Goal: Task Accomplishment & Management: Complete application form

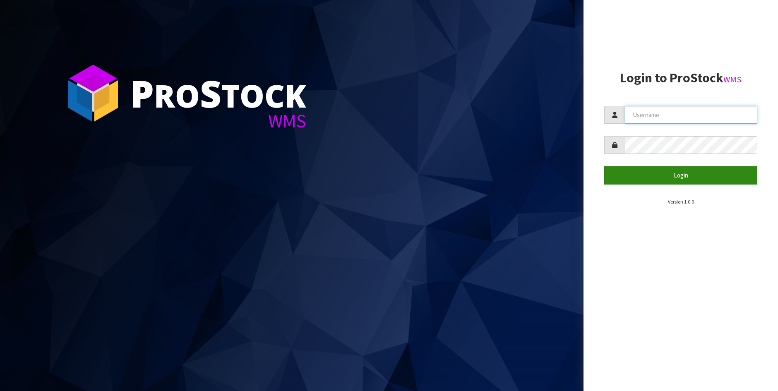
type input "[PERSON_NAME]"
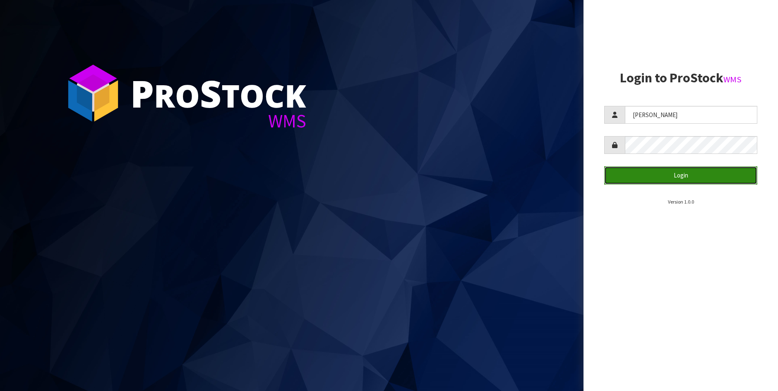
click at [686, 175] on button "Login" at bounding box center [680, 175] width 153 height 18
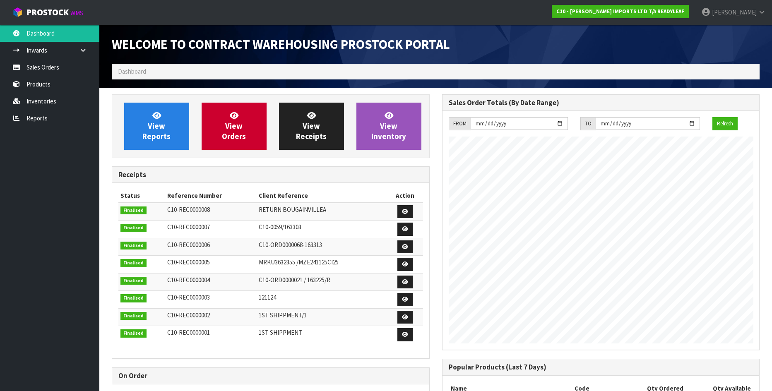
scroll to position [365, 330]
click at [56, 67] on link "Sales Orders" at bounding box center [49, 67] width 99 height 17
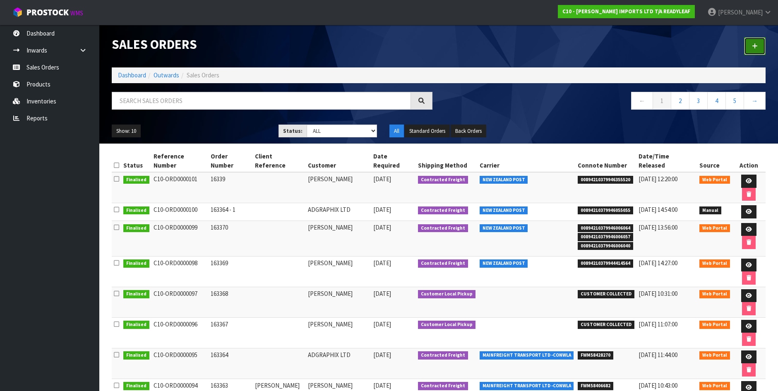
click at [750, 48] on link at bounding box center [755, 46] width 22 height 18
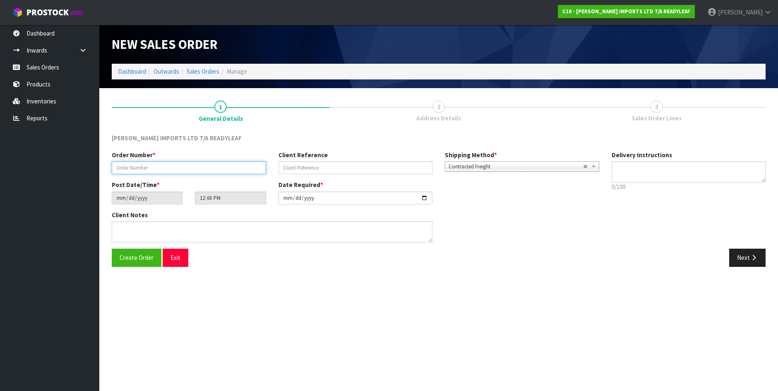
click at [166, 169] on input "text" at bounding box center [189, 167] width 154 height 13
click at [166, 170] on input "text" at bounding box center [189, 167] width 154 height 13
type input "080925"
click at [139, 255] on span "Create Order" at bounding box center [137, 258] width 34 height 8
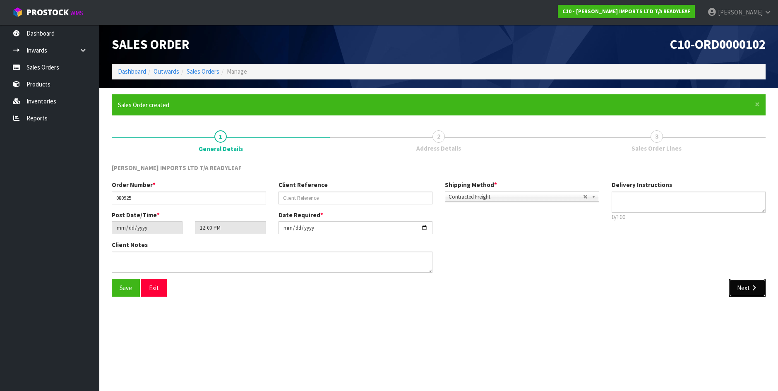
click at [750, 285] on icon "button" at bounding box center [754, 288] width 8 height 6
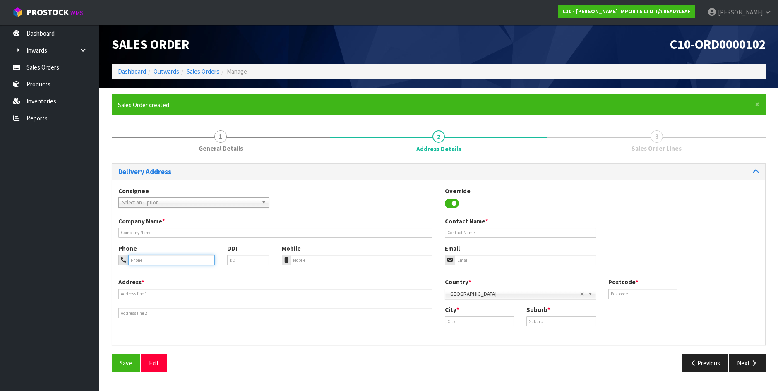
click at [135, 259] on input "tel" at bounding box center [171, 260] width 86 height 10
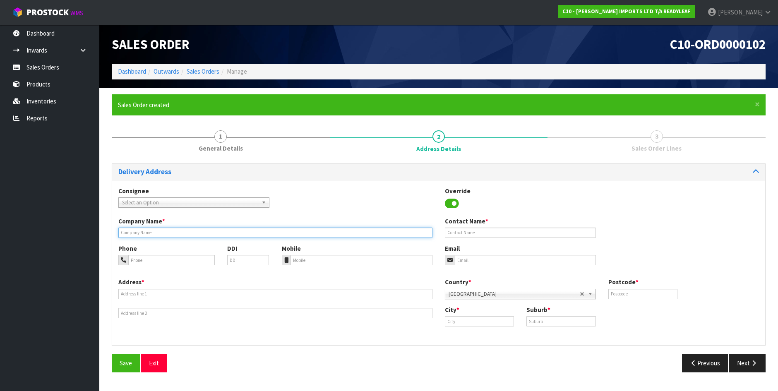
click at [154, 235] on input "text" at bounding box center [275, 233] width 314 height 10
type input "[PERSON_NAME]"
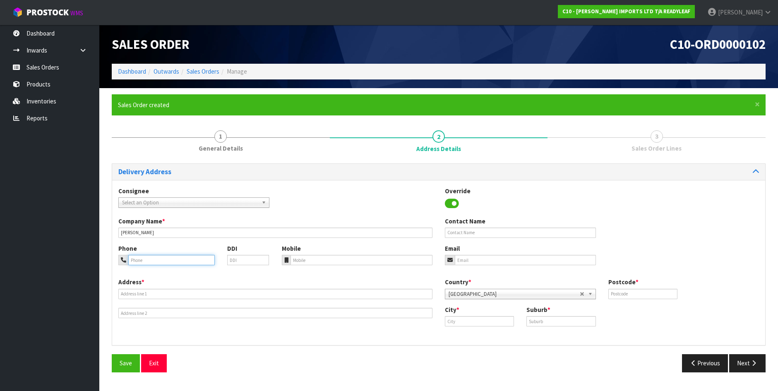
click at [149, 258] on input "tel" at bounding box center [171, 260] width 86 height 10
type input "0273746645"
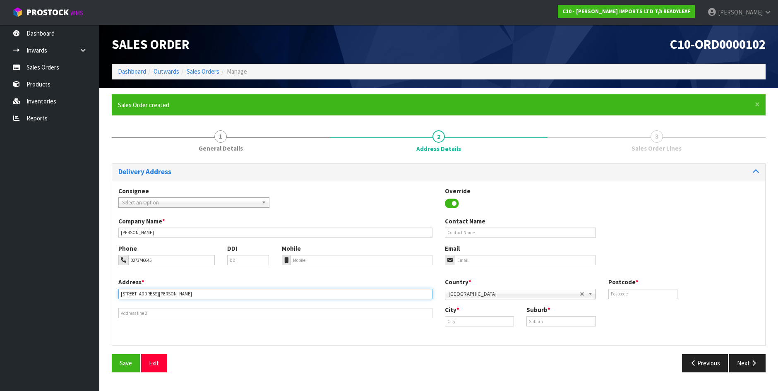
type input "[STREET_ADDRESS][PERSON_NAME]"
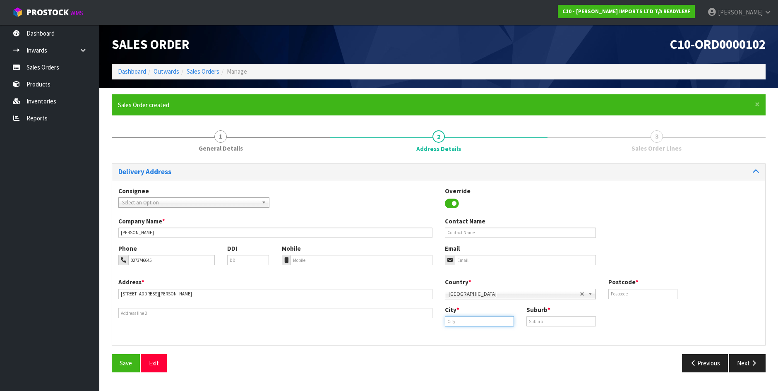
click at [462, 322] on input "text" at bounding box center [479, 321] width 69 height 10
click at [469, 339] on link "[GEOGRAPHIC_DATA]" at bounding box center [483, 335] width 77 height 11
type input "[GEOGRAPHIC_DATA]"
click at [556, 321] on input "text" at bounding box center [560, 321] width 69 height 10
type input "[GEOGRAPHIC_DATA]"
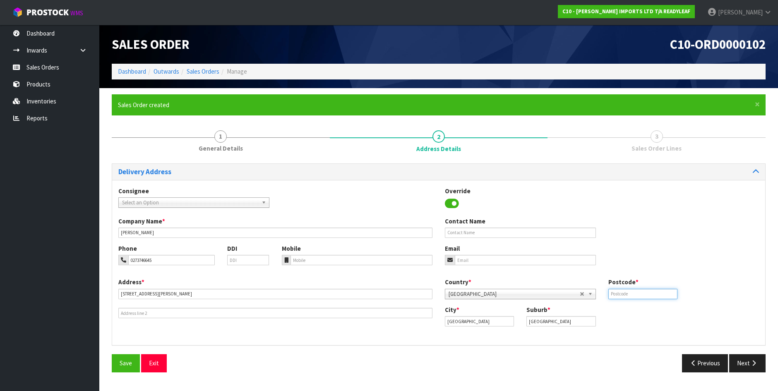
click at [624, 295] on input "text" at bounding box center [642, 294] width 69 height 10
type input "1010"
click at [463, 264] on input "email" at bounding box center [525, 260] width 141 height 10
type input "[EMAIL_ADDRESS][DOMAIN_NAME]"
click at [469, 232] on input "text" at bounding box center [520, 233] width 151 height 10
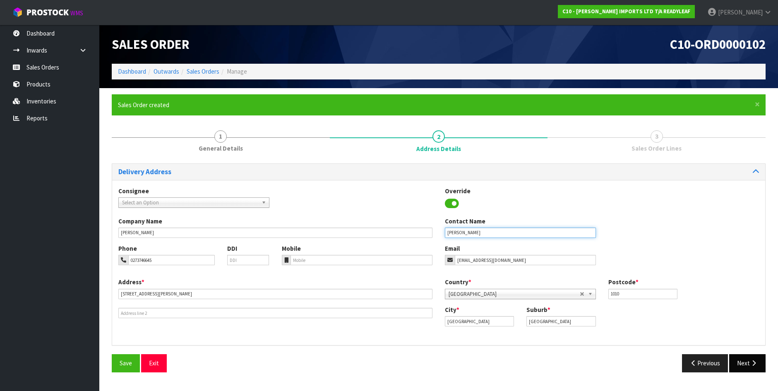
type input "[PERSON_NAME]"
click at [756, 362] on icon "button" at bounding box center [754, 363] width 8 height 6
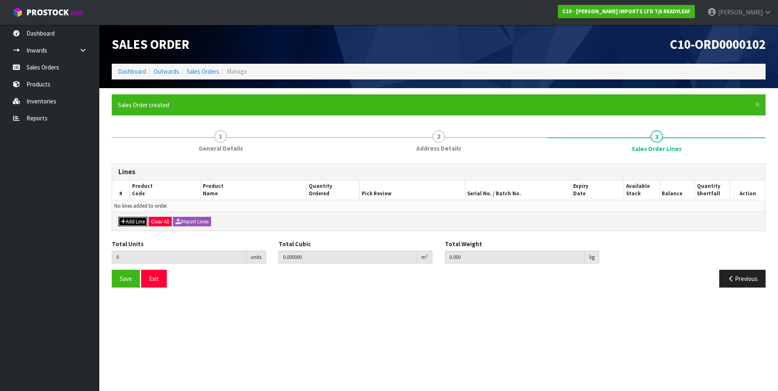
click at [132, 225] on button "Add Line" at bounding box center [132, 222] width 29 height 10
type input "0"
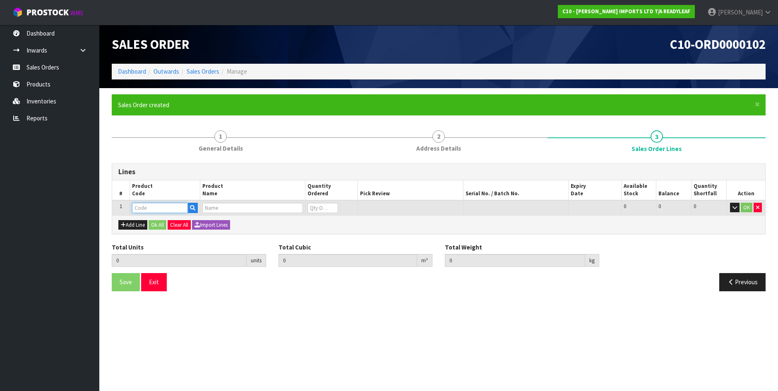
click at [153, 205] on input "text" at bounding box center [160, 208] width 56 height 10
type input "RTRS"
click at [160, 223] on link "RTRS 103" at bounding box center [164, 221] width 65 height 11
type input "RTRS 103"
type input "0.000000"
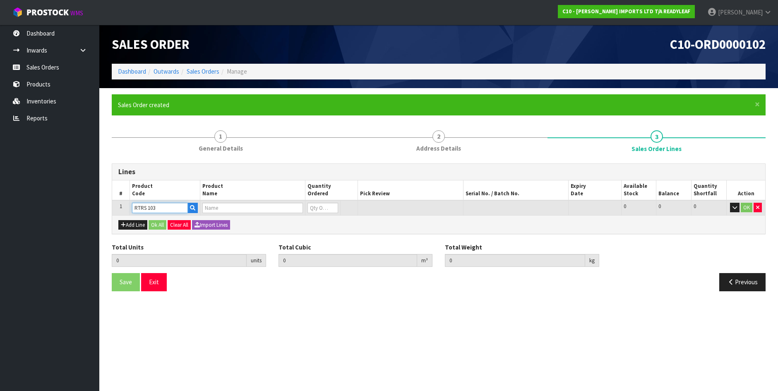
type input "0.000"
type input "CITRUS PVC TRELLIS"
type input "0"
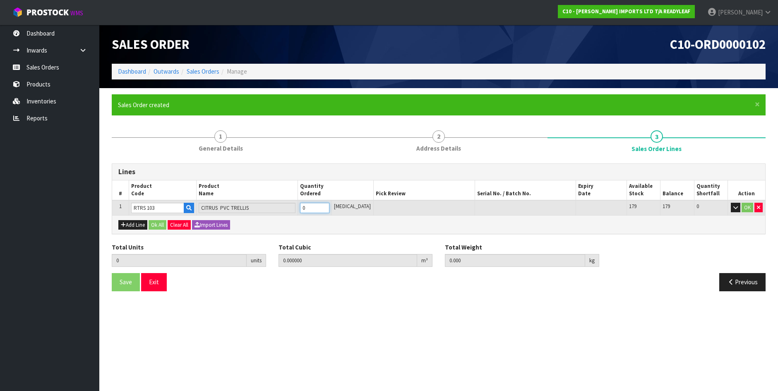
click at [315, 207] on input "0" at bounding box center [314, 208] width 29 height 10
type input "0"
type input "3"
type input "0.15795"
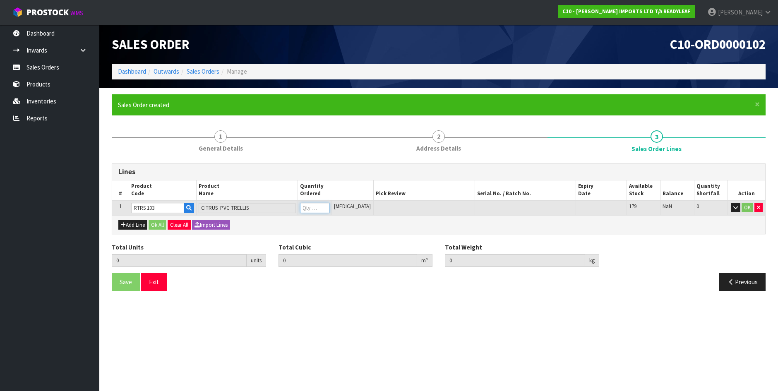
type input "13.5"
type input "3"
click at [130, 227] on button "Add Line" at bounding box center [132, 225] width 29 height 10
type input "0"
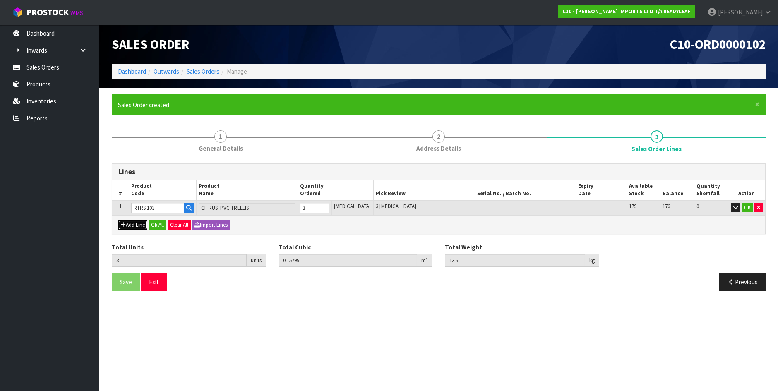
type input "0"
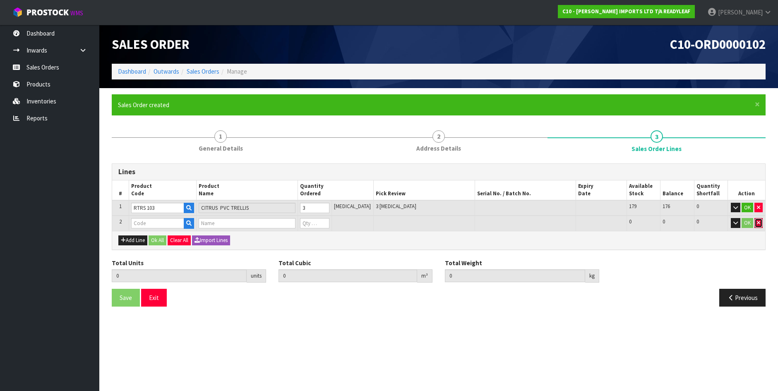
click at [757, 223] on icon "button" at bounding box center [758, 222] width 3 height 5
type input "3"
type input "0.15795"
type input "13.5"
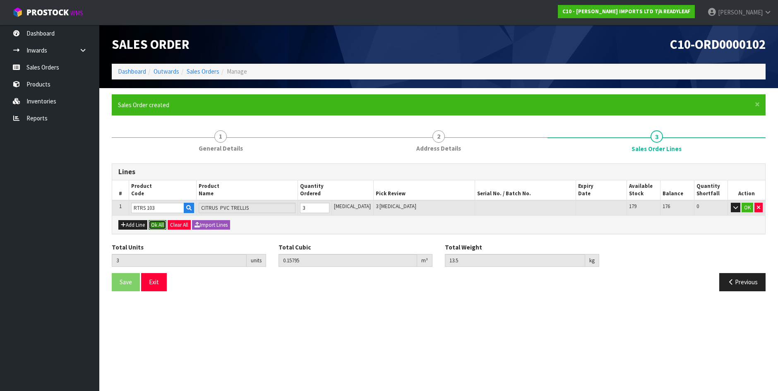
click at [156, 228] on button "Ok All" at bounding box center [158, 225] width 18 height 10
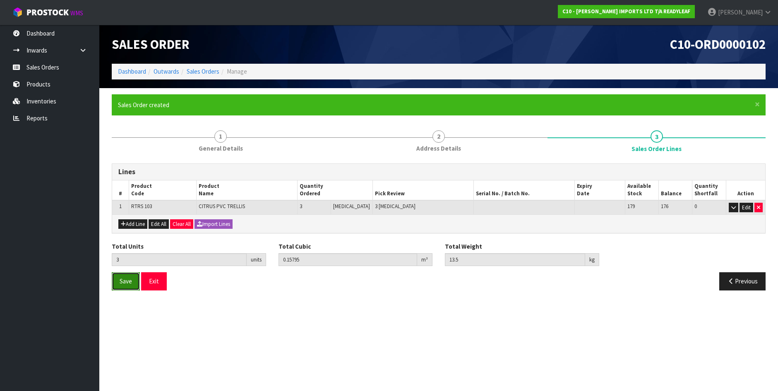
click at [127, 285] on span "Save" at bounding box center [126, 281] width 12 height 8
click at [743, 277] on button "Previous" at bounding box center [742, 281] width 46 height 18
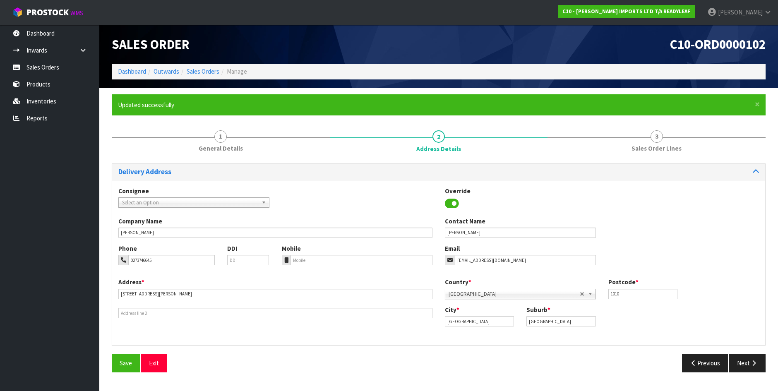
click at [743, 277] on div "Phone 0273746645 DDI Mobile Email [EMAIL_ADDRESS][DOMAIN_NAME]" at bounding box center [438, 261] width 653 height 34
click at [705, 365] on button "Previous" at bounding box center [705, 363] width 46 height 18
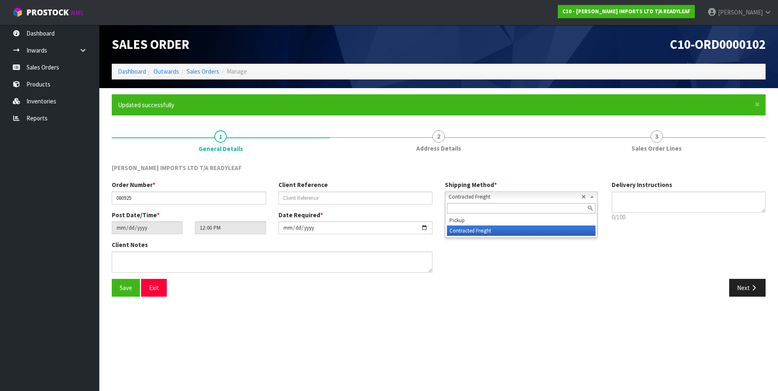
click at [594, 197] on b at bounding box center [592, 197] width 7 height 10
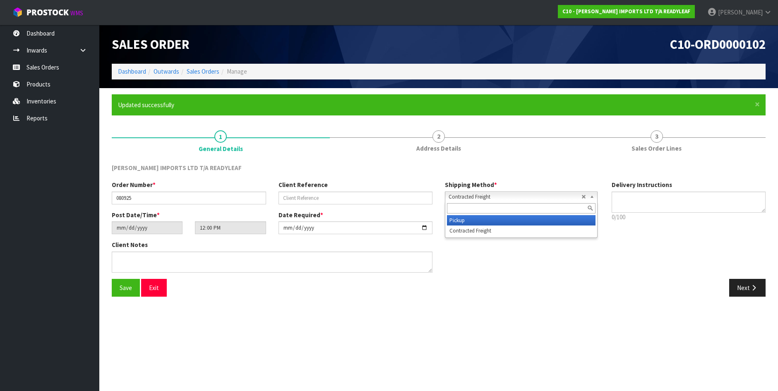
click at [462, 220] on li "Pickup" at bounding box center [521, 220] width 149 height 10
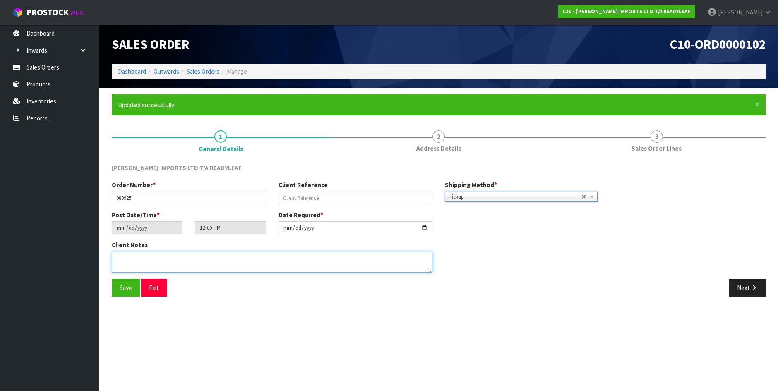
click at [129, 263] on textarea at bounding box center [272, 262] width 321 height 21
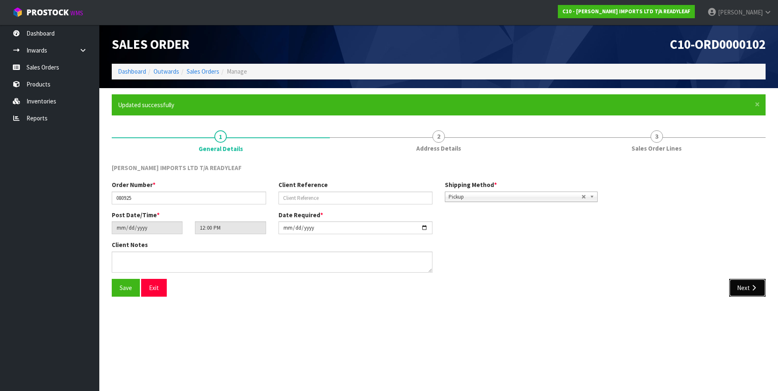
click at [748, 285] on button "Next" at bounding box center [747, 288] width 36 height 18
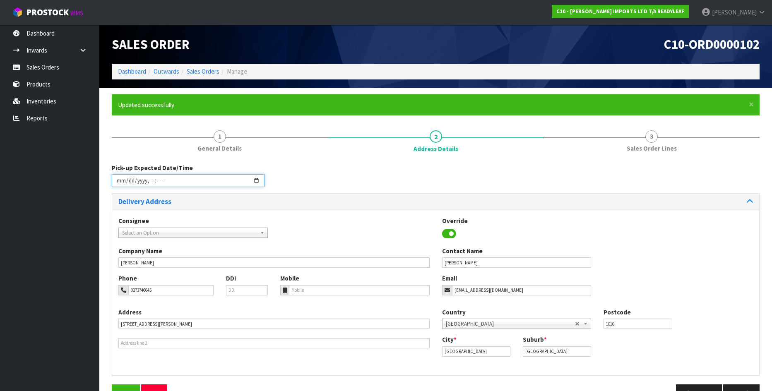
click at [118, 180] on input "datetime-local" at bounding box center [188, 180] width 153 height 13
click at [127, 178] on input "datetime-local" at bounding box center [188, 180] width 153 height 13
click at [256, 183] on input "datetime-local" at bounding box center [188, 180] width 153 height 13
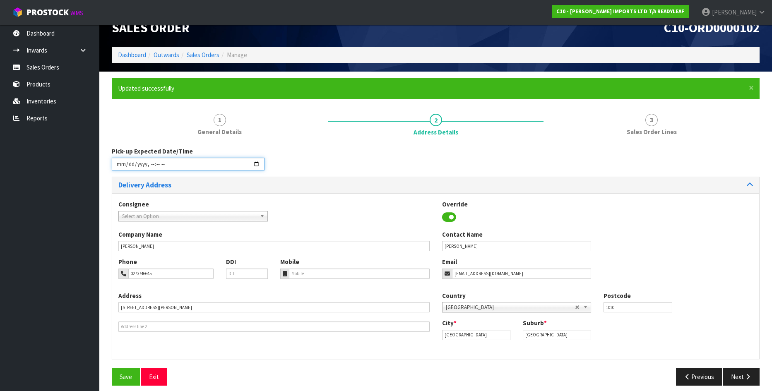
scroll to position [24, 0]
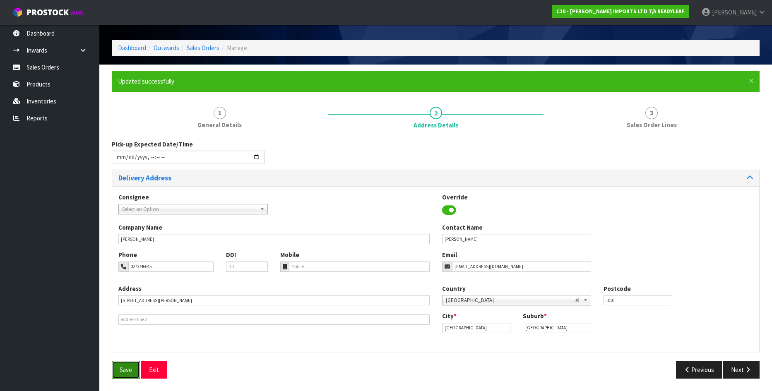
click at [122, 370] on span "Save" at bounding box center [126, 370] width 12 height 8
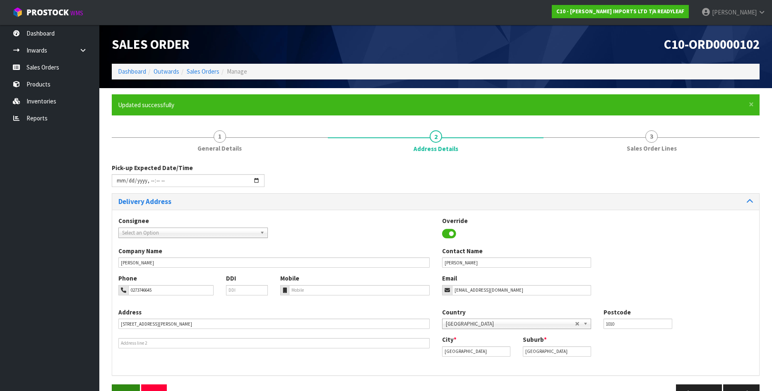
type input "[DATE]T10:08"
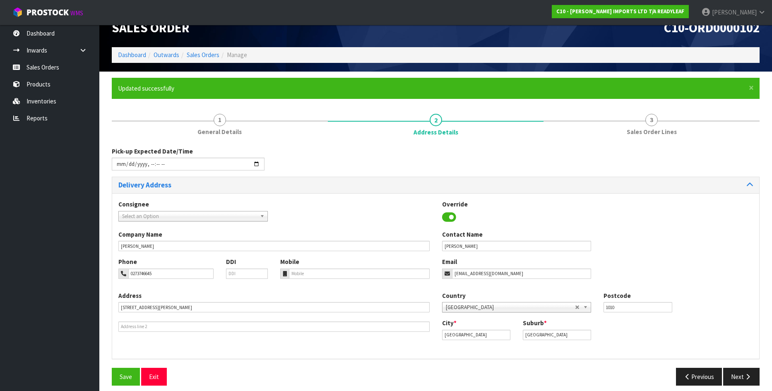
scroll to position [24, 0]
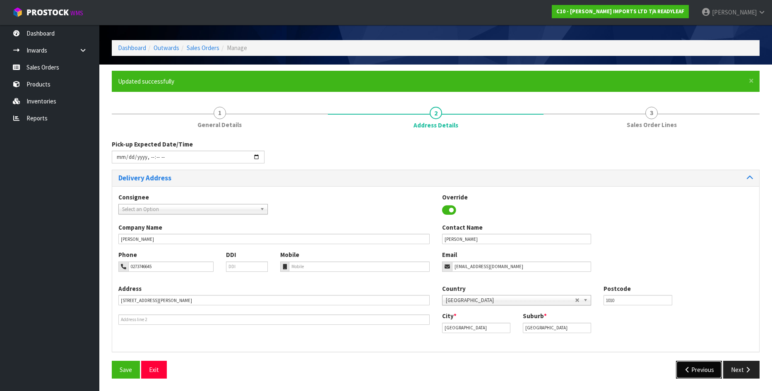
click at [698, 368] on button "Previous" at bounding box center [699, 370] width 46 height 18
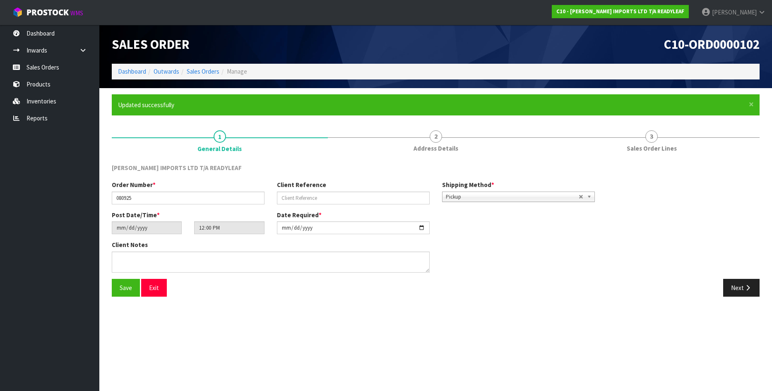
scroll to position [0, 0]
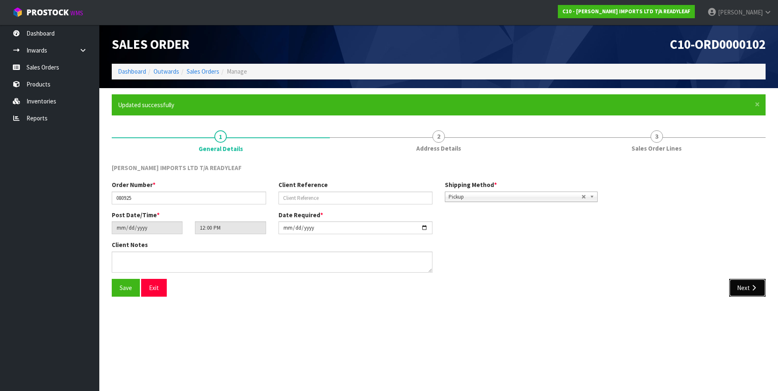
click at [748, 284] on button "Next" at bounding box center [747, 288] width 36 height 18
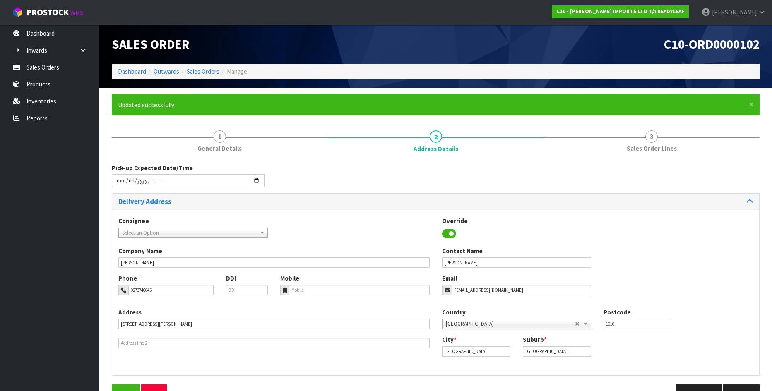
click at [748, 284] on div "Phone 0273746645 DDI Mobile Email [EMAIL_ADDRESS][DOMAIN_NAME]" at bounding box center [435, 291] width 647 height 34
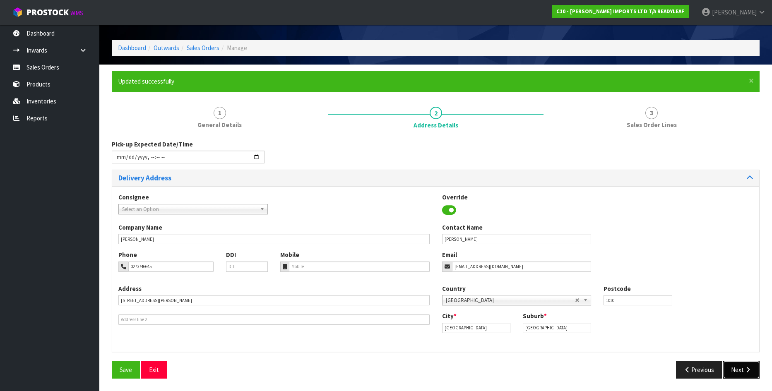
click at [737, 366] on button "Next" at bounding box center [741, 370] width 36 height 18
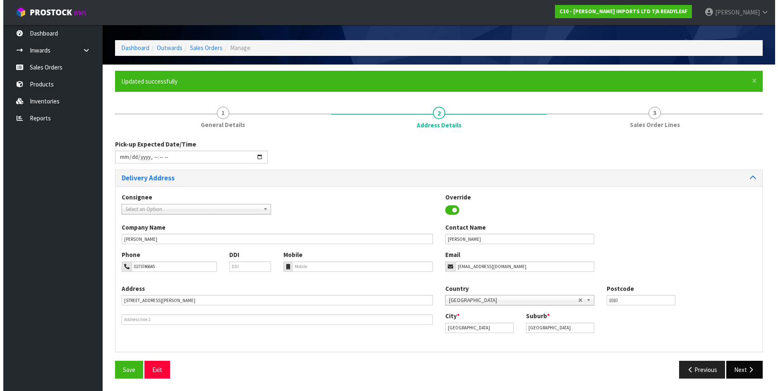
scroll to position [0, 0]
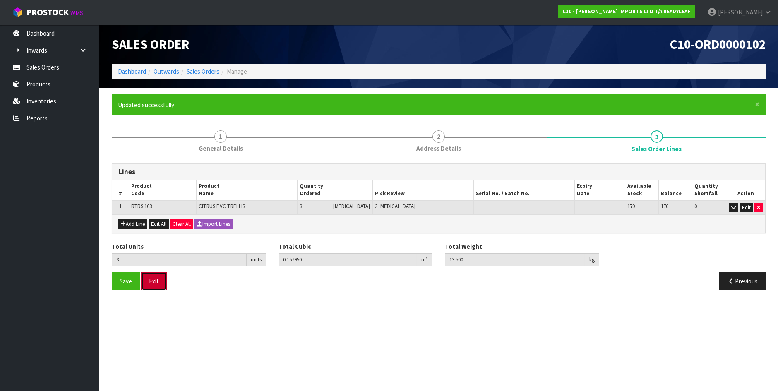
click at [151, 283] on button "Exit" at bounding box center [154, 281] width 26 height 18
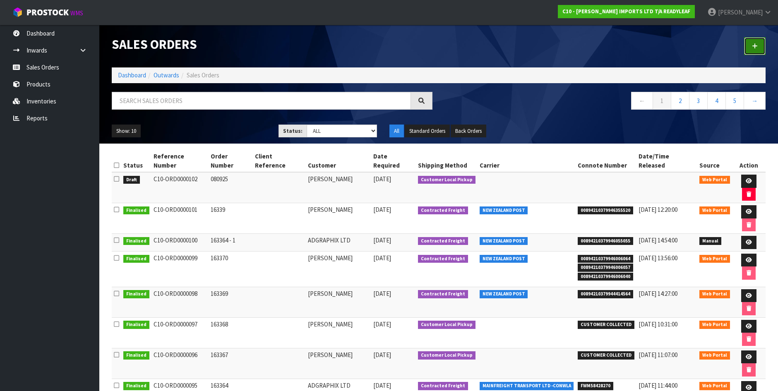
click at [756, 46] on icon at bounding box center [755, 46] width 6 height 6
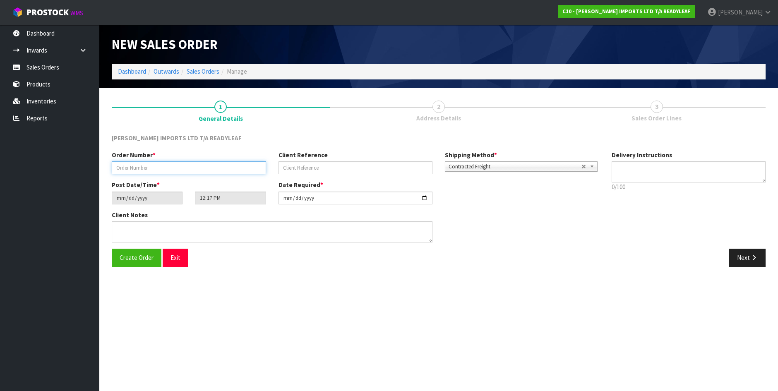
click at [135, 170] on input "text" at bounding box center [189, 167] width 154 height 13
type input "0"
type input "070825"
click at [139, 255] on span "Create Order" at bounding box center [137, 258] width 34 height 8
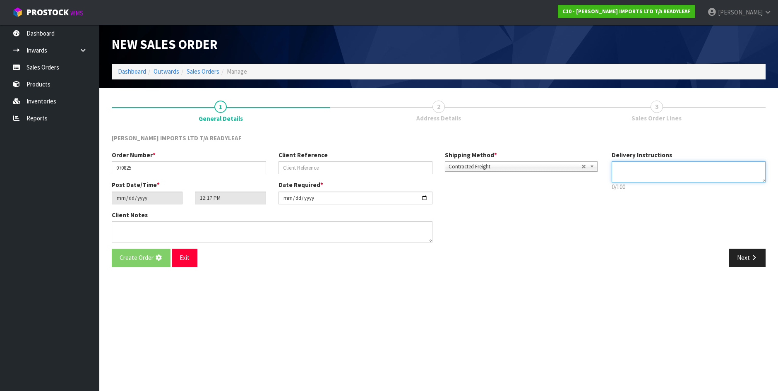
click at [630, 167] on textarea at bounding box center [688, 171] width 154 height 21
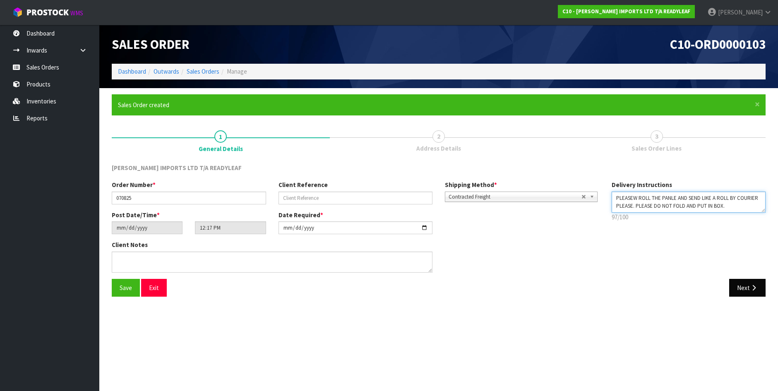
type textarea "PLEASEW ROLL THE PANLE AND SEND LIKE A ROLL BY COURIER PLEASE. PLEASE DO NOT FO…"
click at [748, 284] on button "Next" at bounding box center [747, 288] width 36 height 18
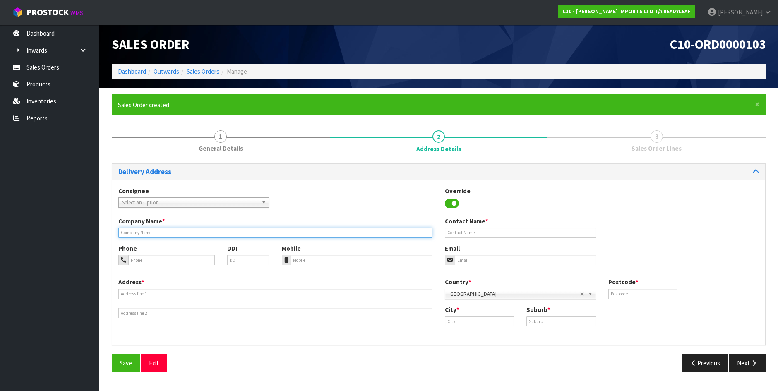
click at [137, 234] on input "text" at bounding box center [275, 233] width 314 height 10
type input "OTUMOETAI GOLF"
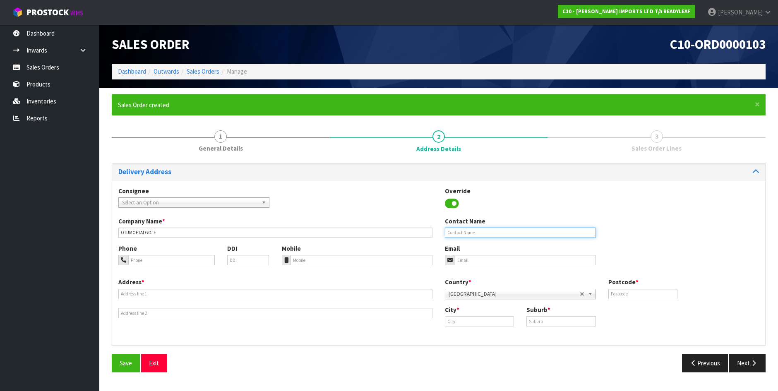
click at [458, 233] on input "text" at bounding box center [520, 233] width 151 height 10
click at [452, 233] on input "MSARGARET [PERSON_NAME]" at bounding box center [520, 233] width 151 height 10
type input "[PERSON_NAME]"
click at [132, 261] on input "tel" at bounding box center [171, 260] width 86 height 10
click at [479, 325] on input "text" at bounding box center [479, 321] width 69 height 10
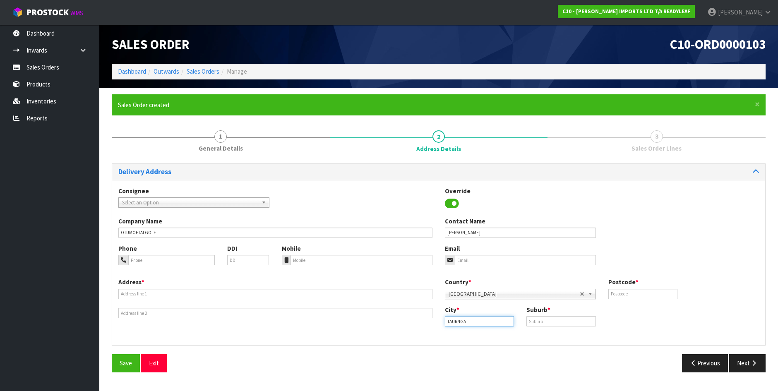
type input "TAURNGA"
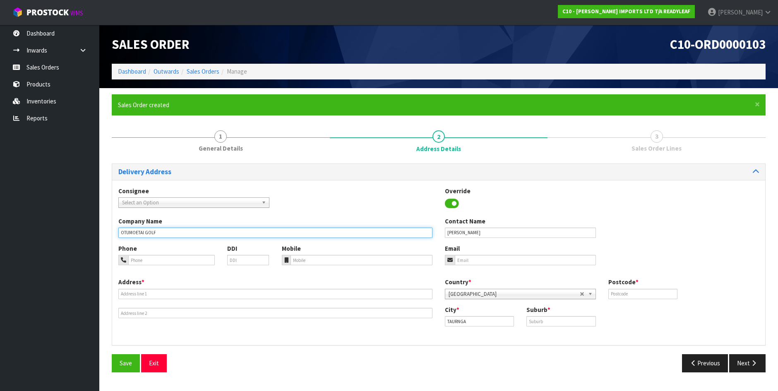
click at [166, 232] on input "OTUMOETAI GOLF" at bounding box center [275, 233] width 314 height 10
type input "OTUMOETAI GOLF CLUB"
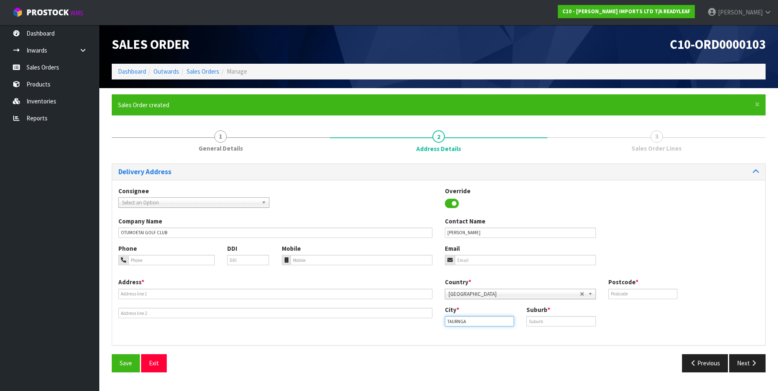
click at [462, 322] on input "TAURNGA" at bounding box center [479, 321] width 69 height 10
click at [459, 323] on input "TAURNGA" at bounding box center [479, 321] width 69 height 10
click at [458, 322] on input "TAURNGA" at bounding box center [479, 321] width 69 height 10
type input "TAURANGA"
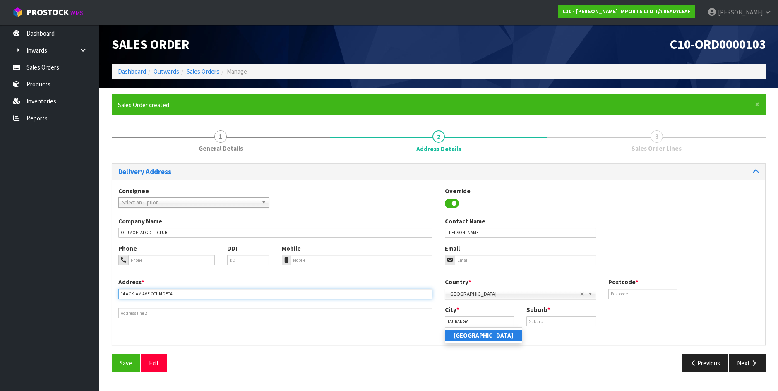
type input "14 ACKLAM AVE OTUMOETAI"
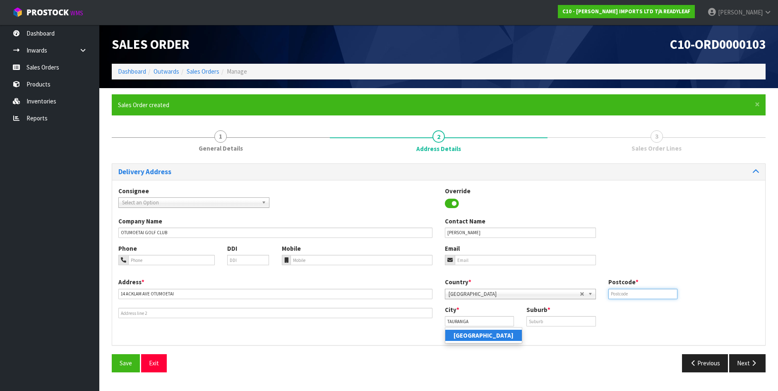
click at [621, 292] on input "text" at bounding box center [642, 294] width 69 height 10
type input "3110"
click at [551, 323] on input "text" at bounding box center [560, 321] width 69 height 10
type input "OTUMOETAI"
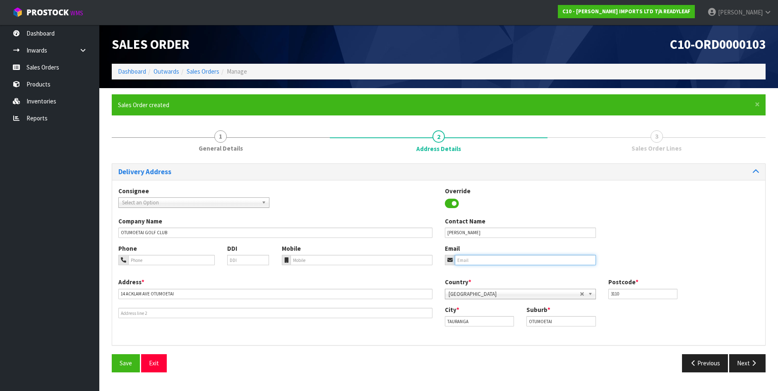
click at [465, 260] on input "email" at bounding box center [525, 260] width 141 height 10
type input "[EMAIL_ADDRESS][DOMAIN_NAME]"
click at [122, 368] on button "Save" at bounding box center [126, 363] width 28 height 18
click at [749, 364] on button "Next" at bounding box center [747, 363] width 36 height 18
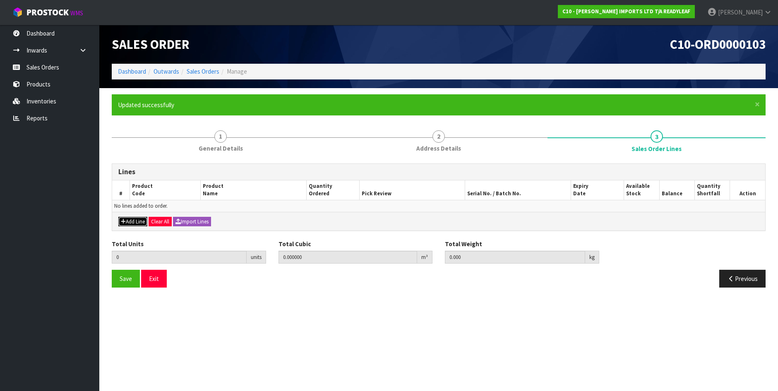
click at [123, 219] on icon "button" at bounding box center [123, 221] width 5 height 5
type input "0"
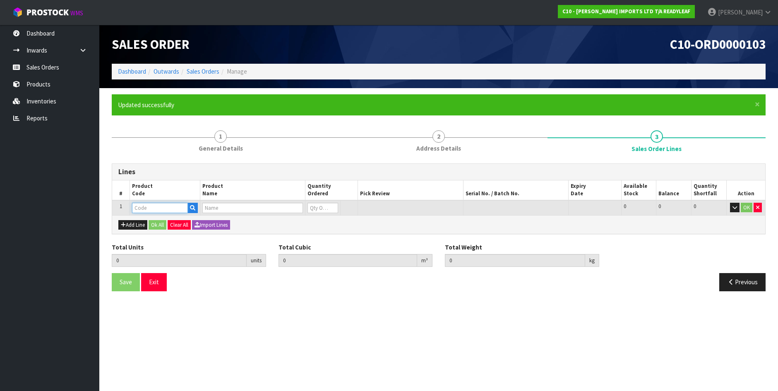
click at [157, 206] on input "text" at bounding box center [160, 208] width 56 height 10
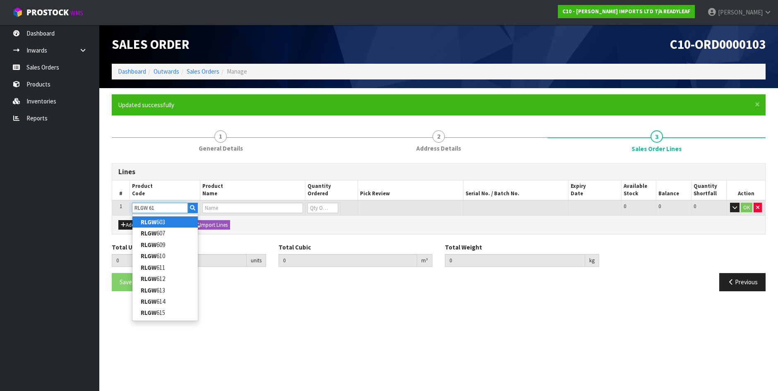
type input "RLGW 614"
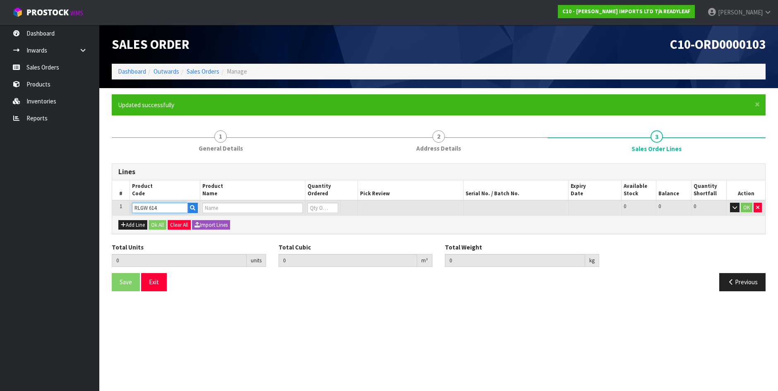
type input "0.000000"
type input "0.000"
type input "PANDORA 1M X 1M PANEL"
type input "0"
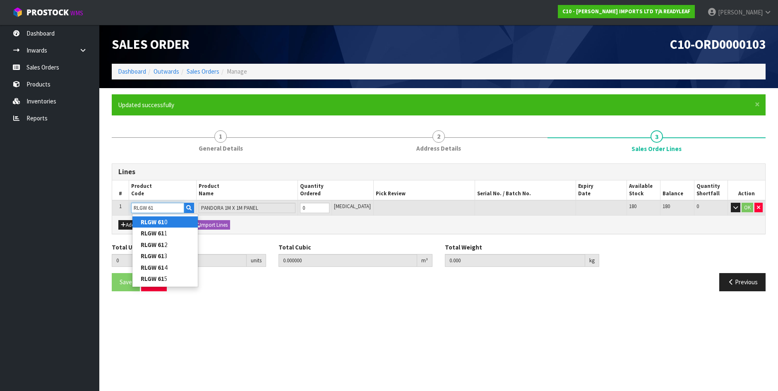
type input "RLGW 615"
type input "PITTOSPORUM 1M X 1M PANEL"
type input "RLGW 615"
click at [316, 207] on input "0" at bounding box center [314, 208] width 29 height 10
type input "0"
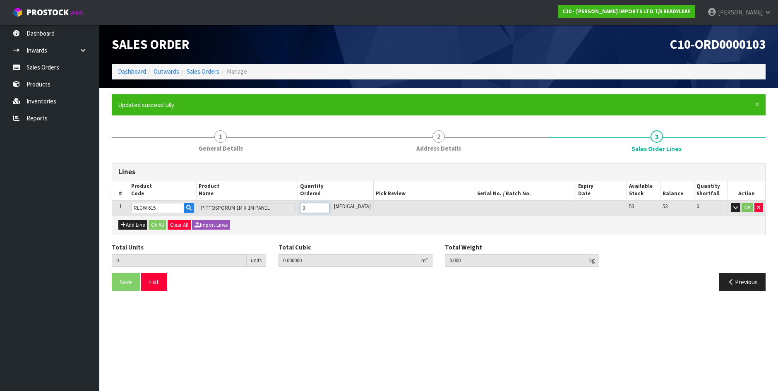
type input "0"
type input "1"
type input "0.043656"
type input "3"
type input "1"
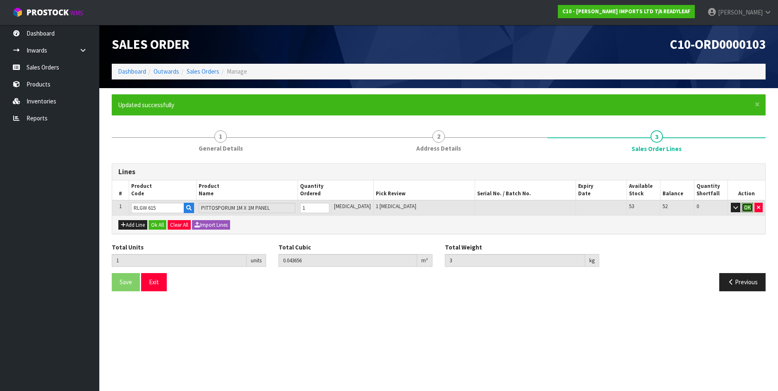
click at [745, 206] on button "OK" at bounding box center [747, 208] width 12 height 10
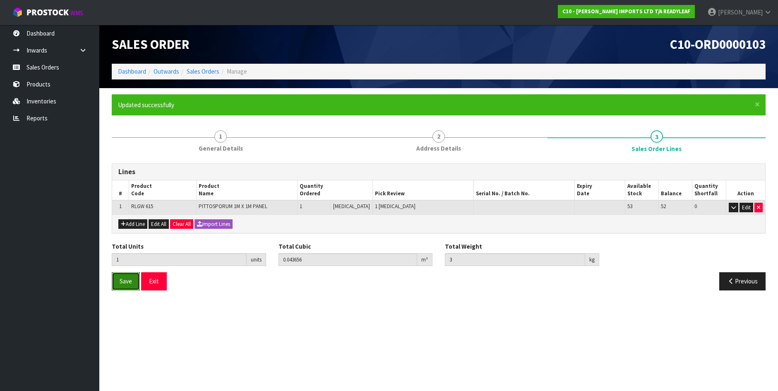
click at [126, 277] on span "Save" at bounding box center [126, 281] width 12 height 8
click at [127, 284] on span "Save" at bounding box center [126, 281] width 12 height 8
click at [117, 277] on button "Save" at bounding box center [126, 281] width 28 height 18
click at [152, 284] on button "Exit" at bounding box center [154, 281] width 26 height 18
